Goal: Task Accomplishment & Management: Use online tool/utility

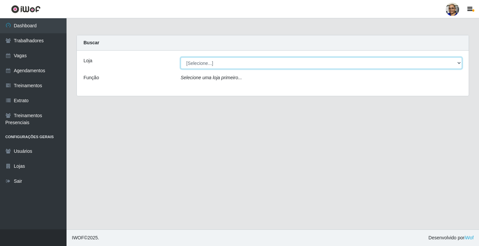
click at [459, 63] on select "[Selecione...] Mercadinho [GEOGRAPHIC_DATA]" at bounding box center [322, 63] width 282 height 12
select select "345"
click at [181, 57] on select "[Selecione...] Mercadinho [GEOGRAPHIC_DATA]" at bounding box center [322, 63] width 282 height 12
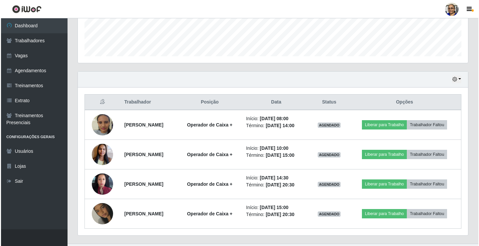
scroll to position [196, 0]
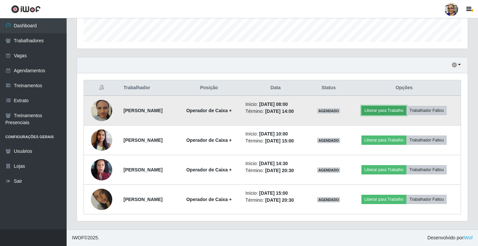
click at [397, 111] on button "Liberar para Trabalho" at bounding box center [383, 110] width 45 height 9
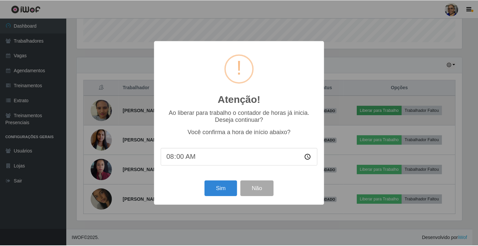
scroll to position [138, 387]
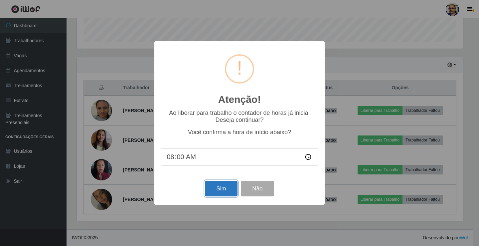
click at [221, 189] on button "Sim" at bounding box center [221, 189] width 32 height 16
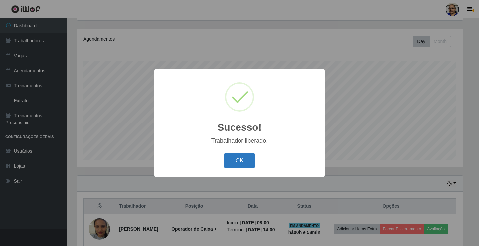
click at [238, 159] on button "OK" at bounding box center [239, 161] width 31 height 16
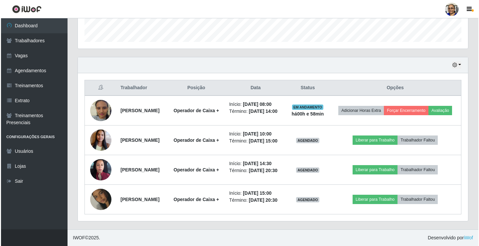
scroll to position [216, 0]
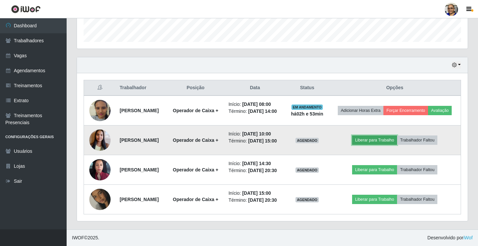
click at [389, 136] on button "Liberar para Trabalho" at bounding box center [374, 140] width 45 height 9
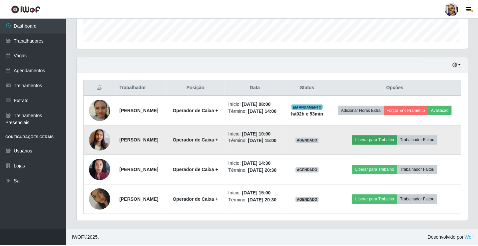
scroll to position [138, 387]
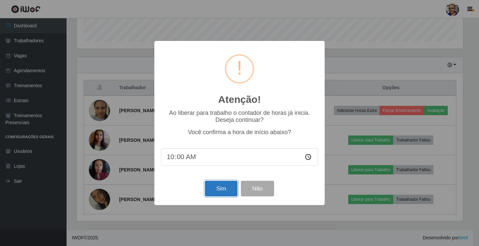
click at [226, 194] on button "Sim" at bounding box center [221, 189] width 32 height 16
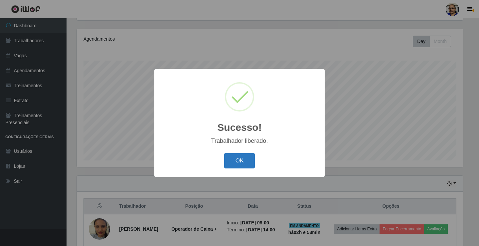
click at [242, 160] on button "OK" at bounding box center [239, 161] width 31 height 16
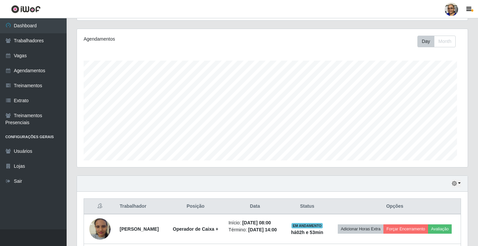
scroll to position [138, 391]
